Goal: Task Accomplishment & Management: Manage account settings

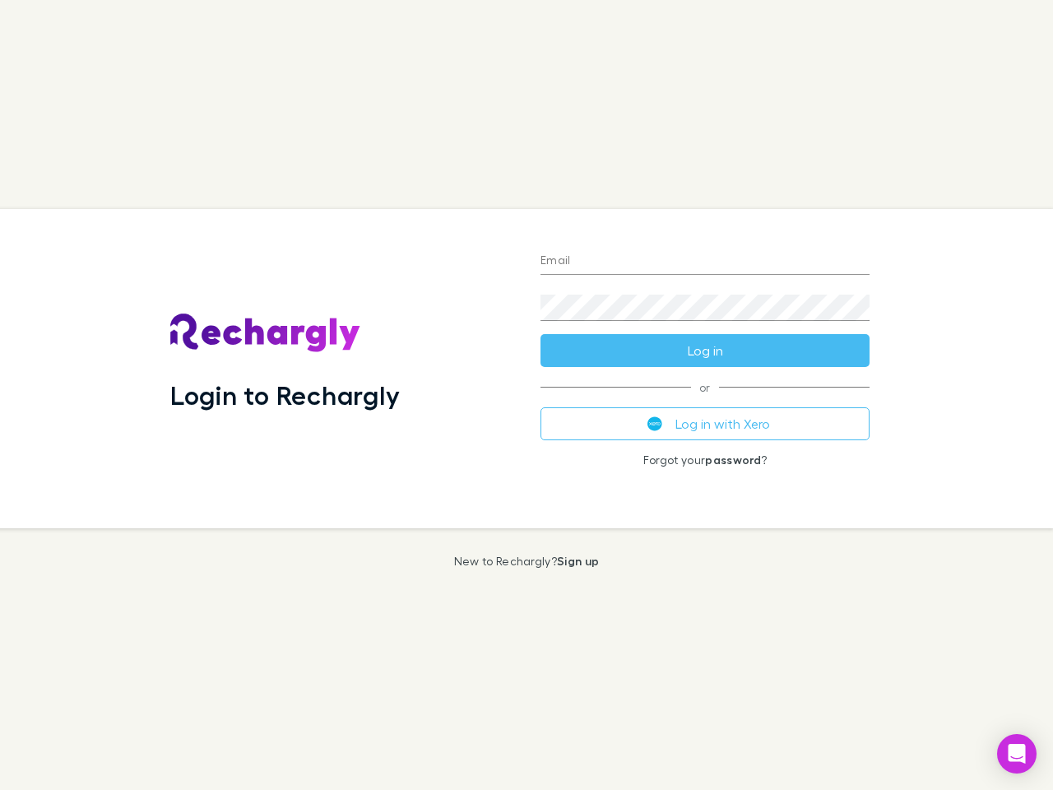
click at [526, 395] on div "Login to Rechargly" at bounding box center [342, 368] width 370 height 319
click at [705, 262] on input "Email" at bounding box center [704, 261] width 329 height 26
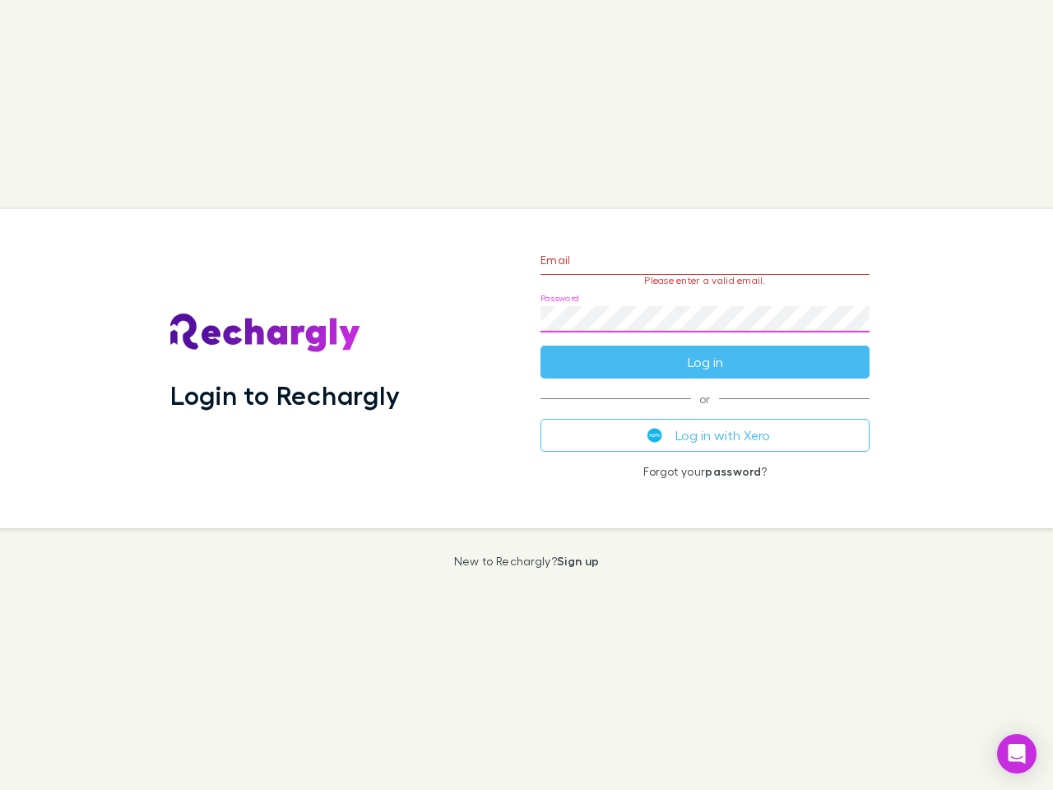
click at [705, 350] on form "Email Please enter a valid email. Password Log in" at bounding box center [704, 306] width 329 height 143
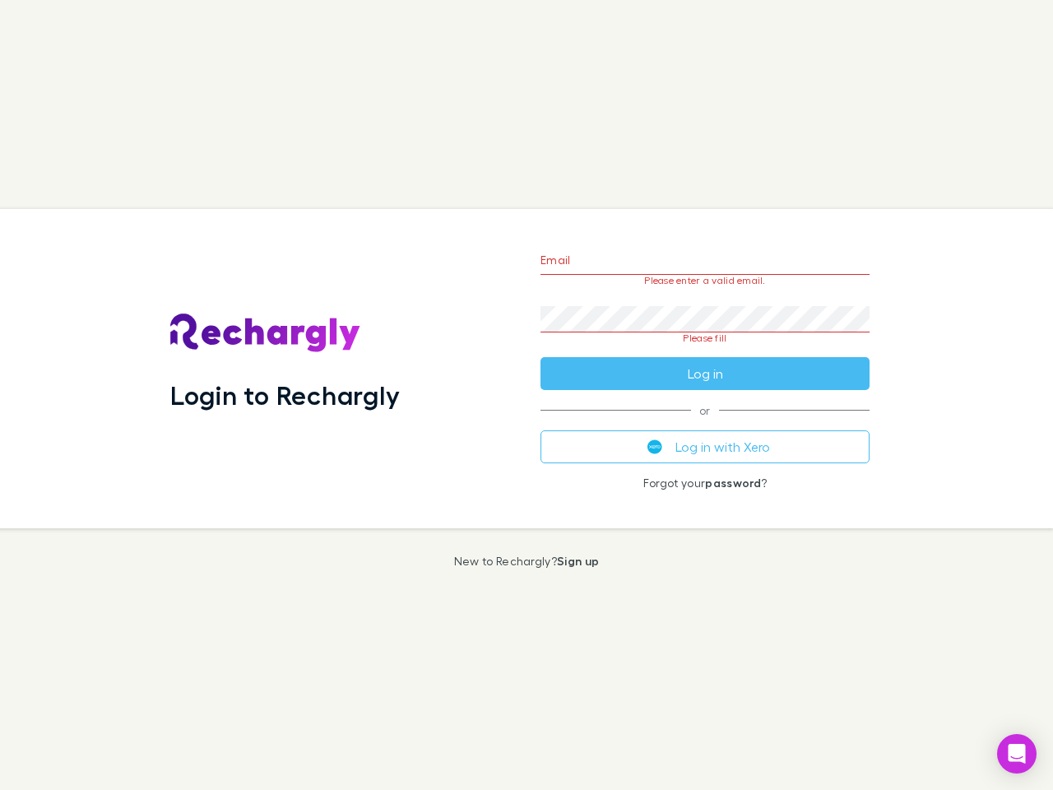
click at [705, 424] on div "Email Please enter a valid email. Password Please fill Log in or Log in with Xe…" at bounding box center [704, 368] width 355 height 319
click at [1017, 753] on icon "Open Intercom Messenger" at bounding box center [1016, 754] width 17 height 20
